Goal: Check status: Check status

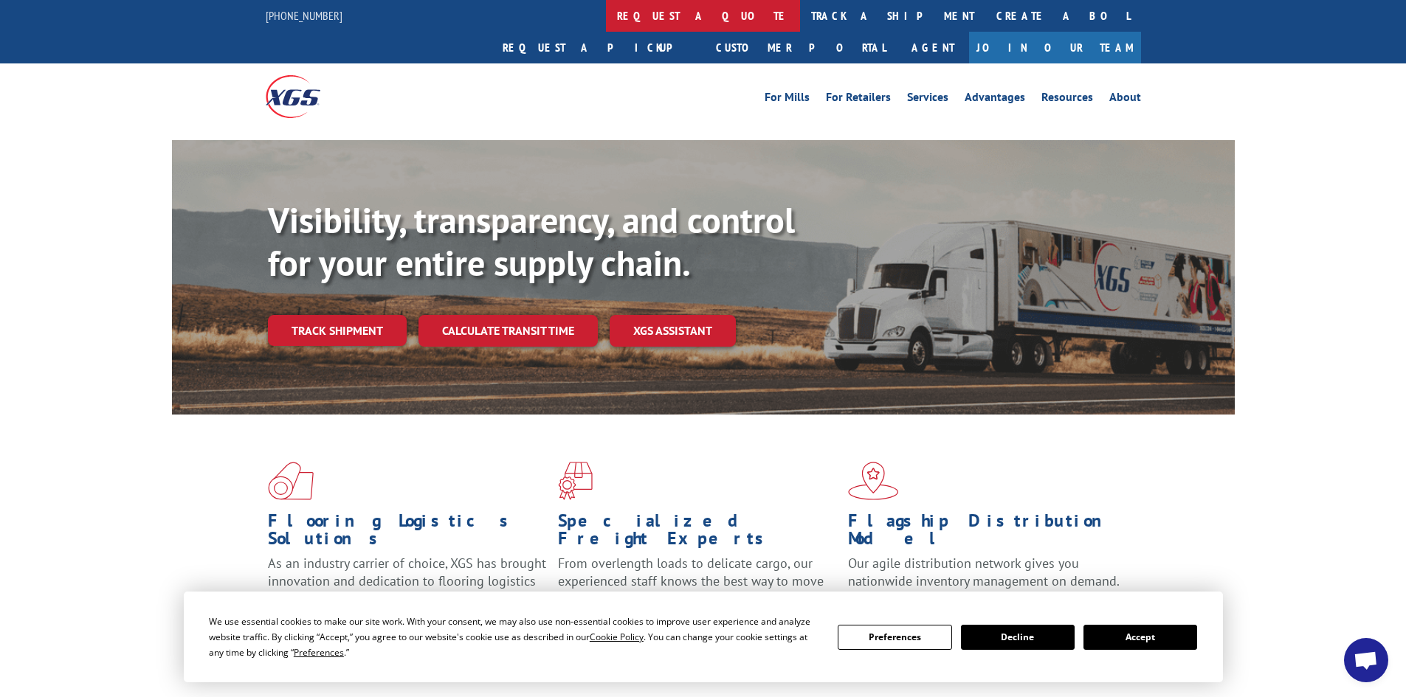
click at [606, 18] on link "request a quote" at bounding box center [703, 16] width 194 height 32
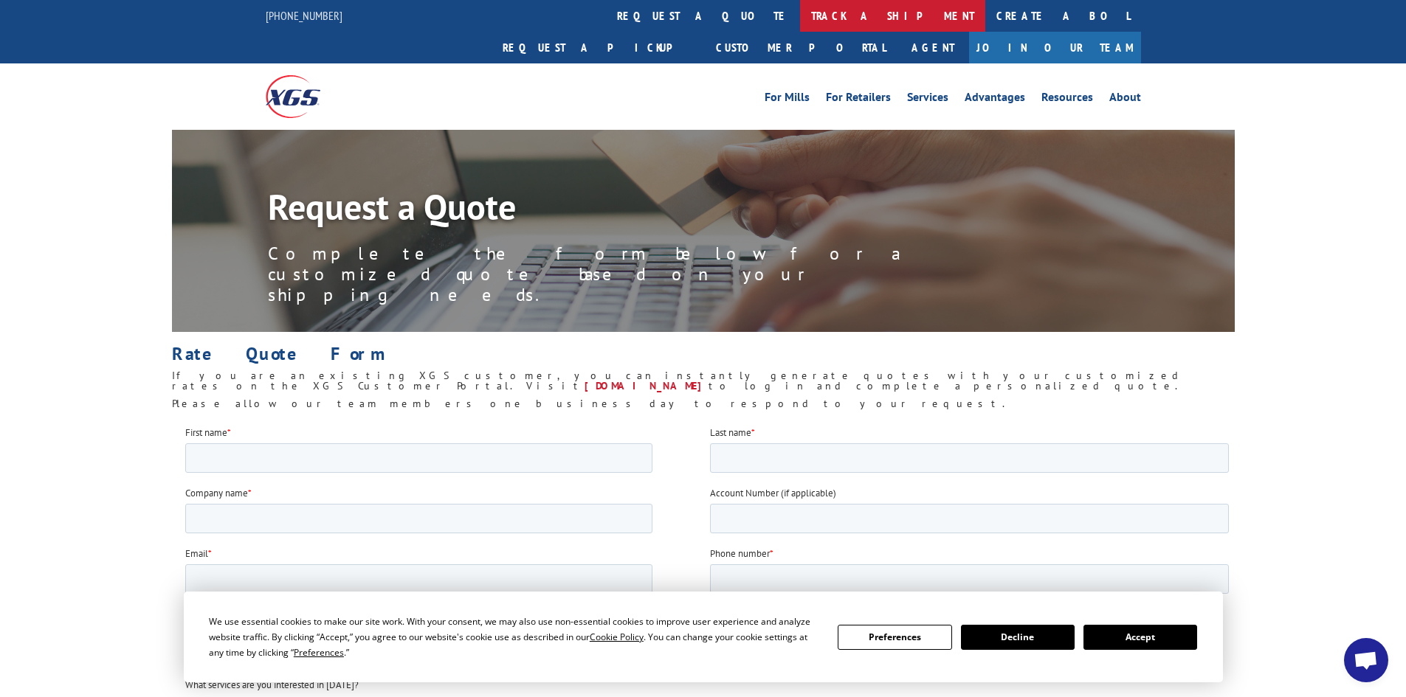
click at [800, 14] on link "track a shipment" at bounding box center [892, 16] width 185 height 32
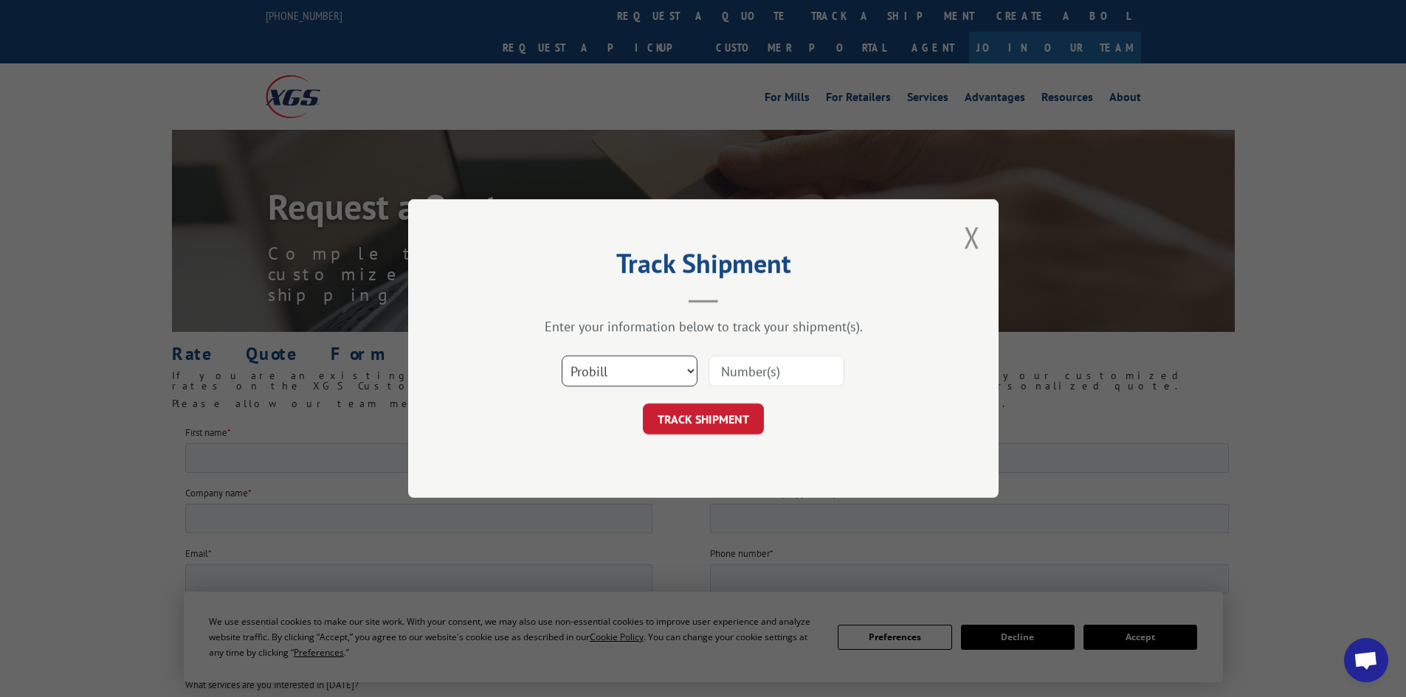
click at [663, 373] on select "Select category... Probill BOL PO" at bounding box center [629, 371] width 136 height 31
select select "bol"
click at [561, 356] on select "Select category... Probill BOL PO" at bounding box center [629, 371] width 136 height 31
click at [776, 378] on input at bounding box center [776, 371] width 136 height 31
paste input "5620373"
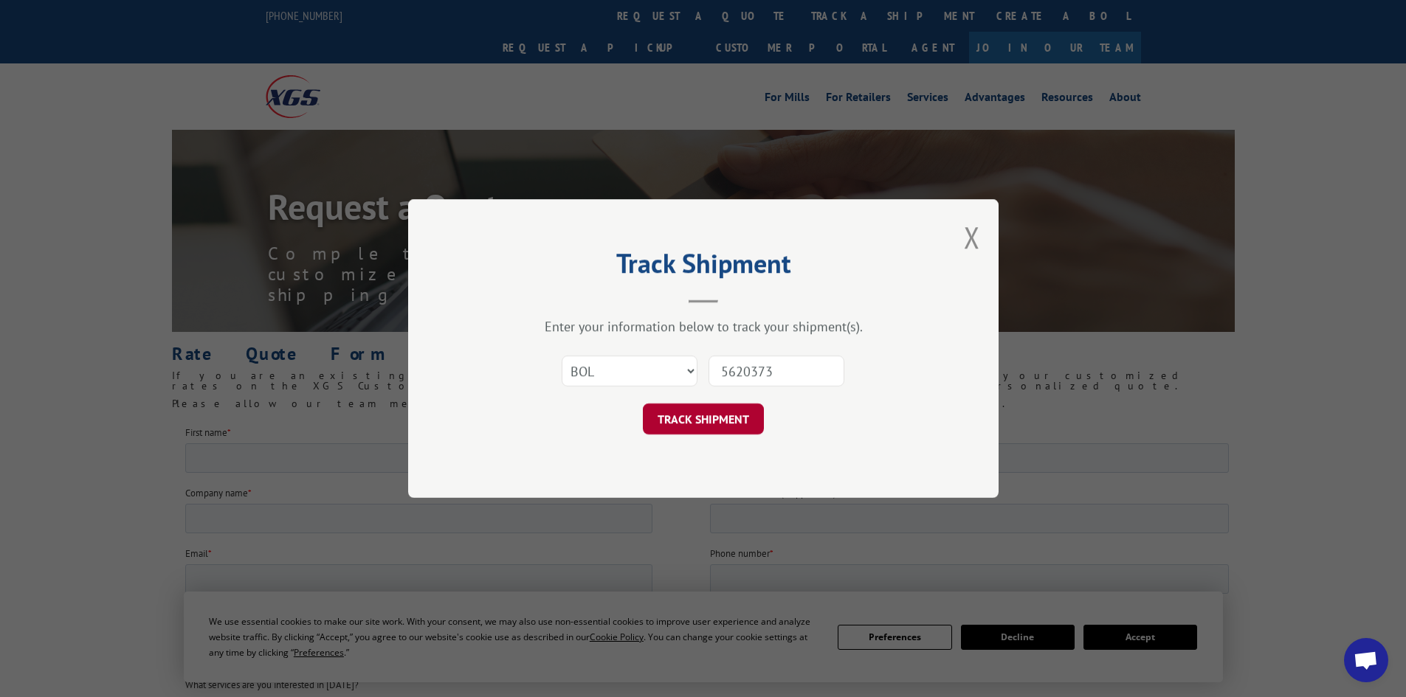
type input "5620373"
click at [726, 414] on button "TRACK SHIPMENT" at bounding box center [703, 419] width 121 height 31
